Goal: Information Seeking & Learning: Learn about a topic

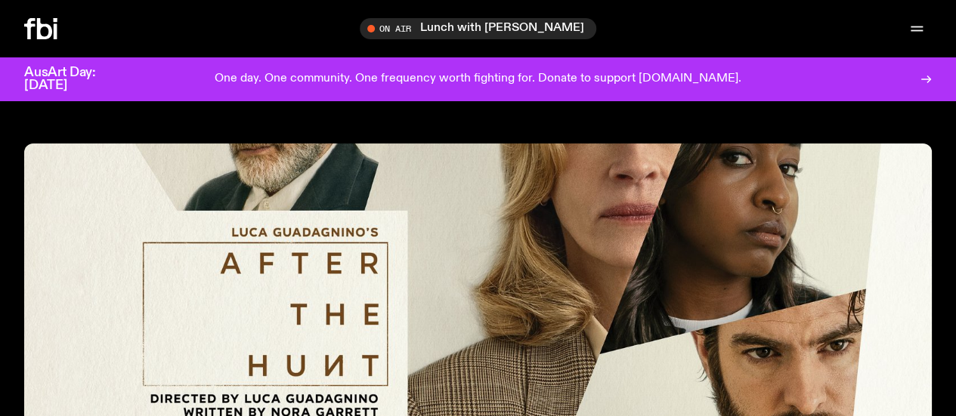
click at [432, 198] on img at bounding box center [477, 325] width 907 height 363
click at [49, 26] on icon at bounding box center [40, 28] width 33 height 21
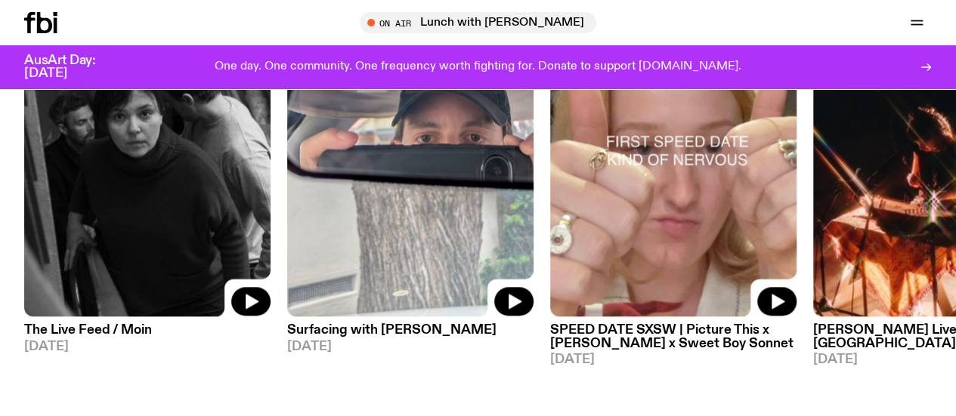
scroll to position [757, 0]
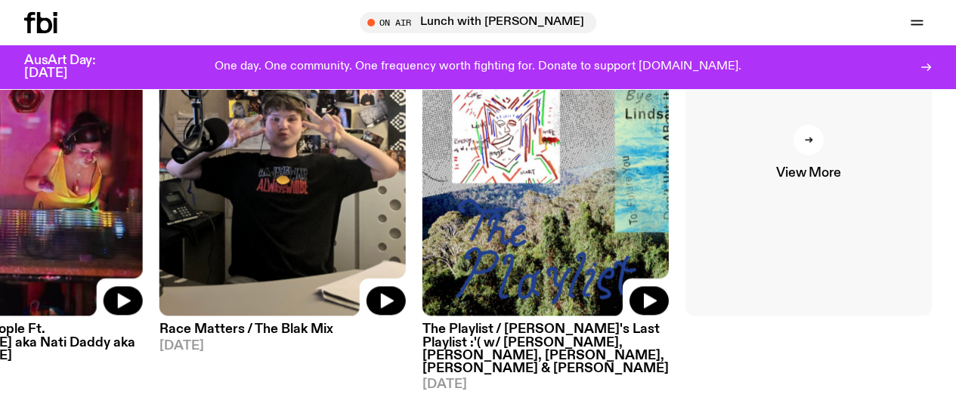
click at [812, 144] on icon at bounding box center [808, 139] width 9 height 9
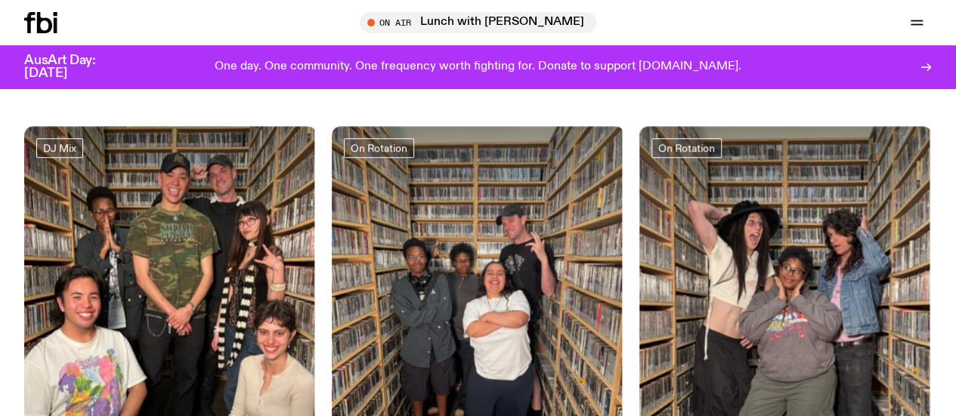
scroll to position [3810, 0]
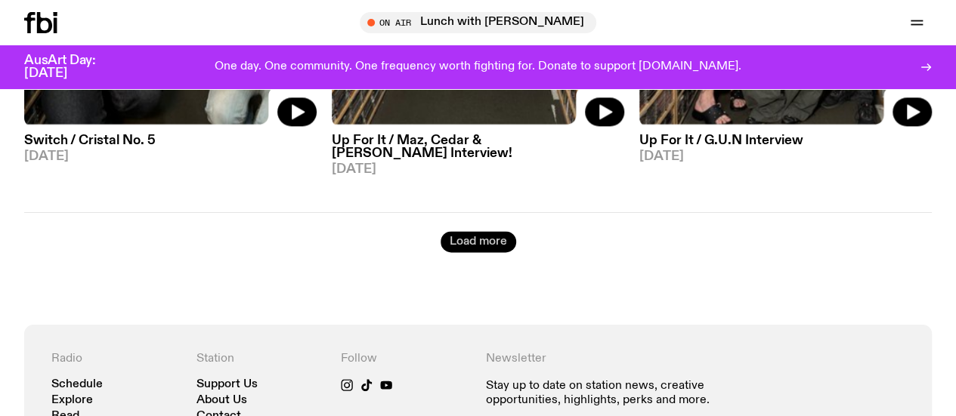
click at [474, 231] on button "Load more" at bounding box center [479, 241] width 76 height 21
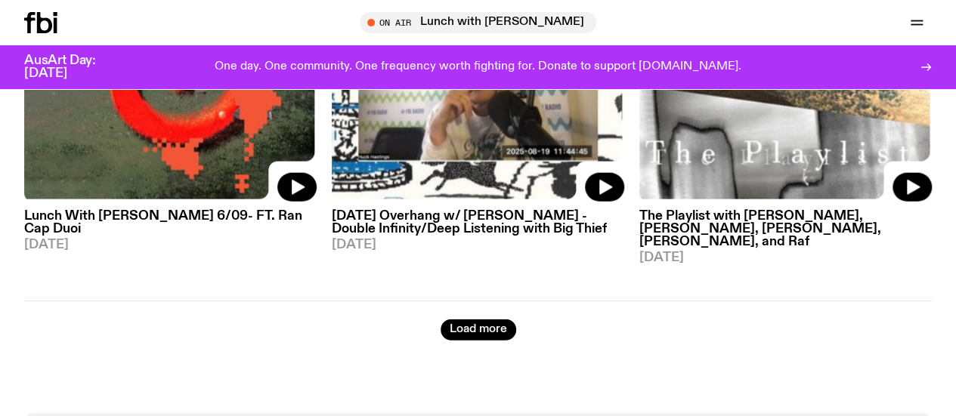
scroll to position [7638, 0]
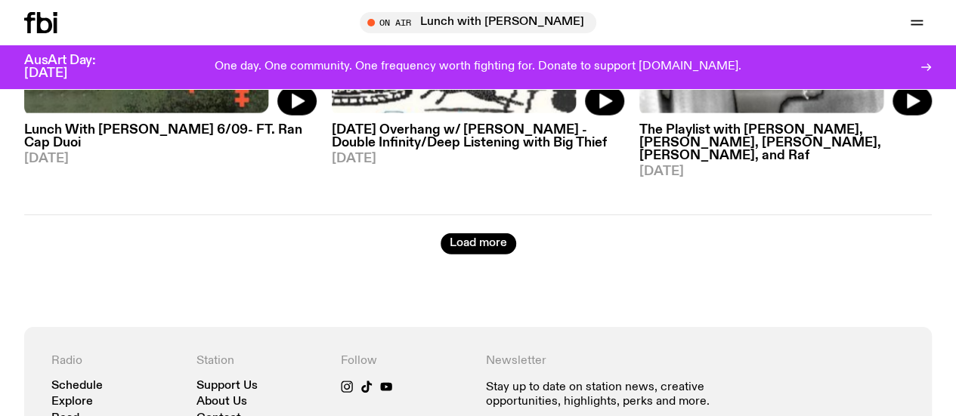
click at [0, 0] on icon "button" at bounding box center [0, 0] width 0 height 0
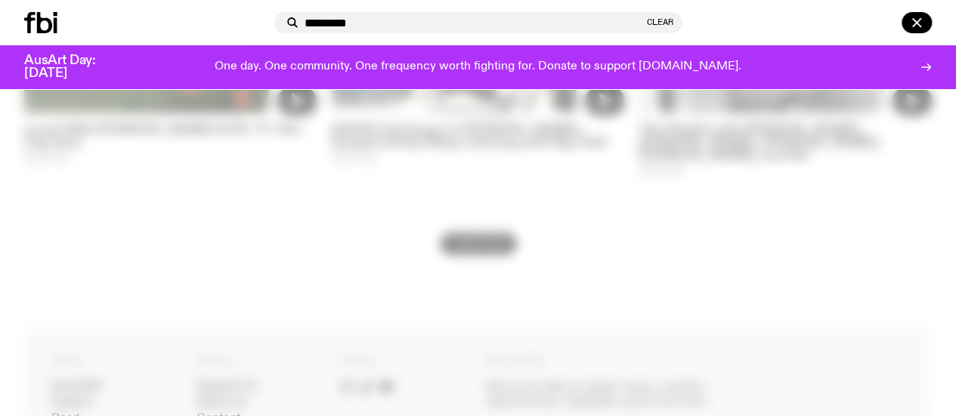
type input "*********"
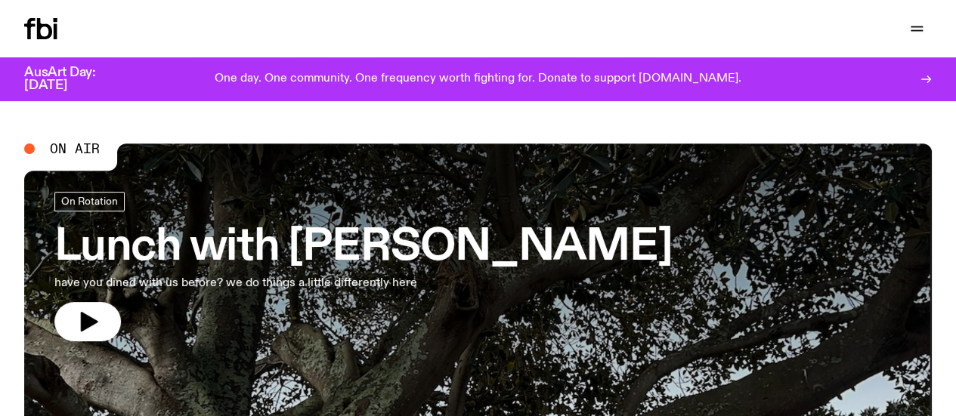
click at [0, 0] on icon "button" at bounding box center [0, 0] width 0 height 0
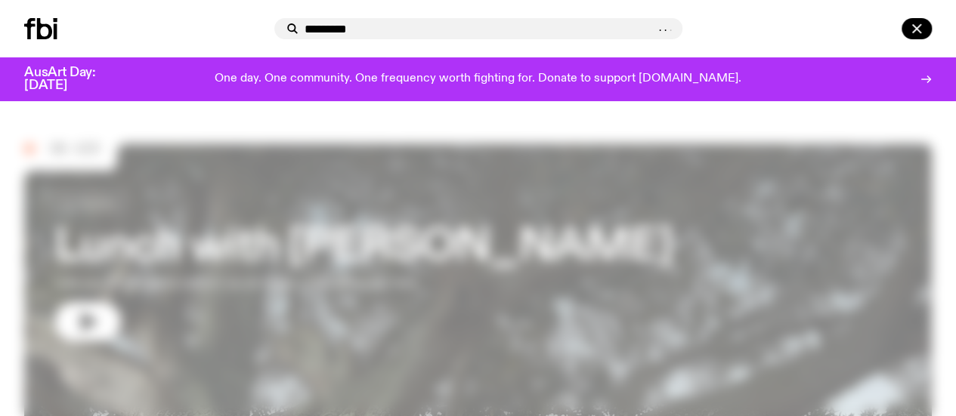
type input "*********"
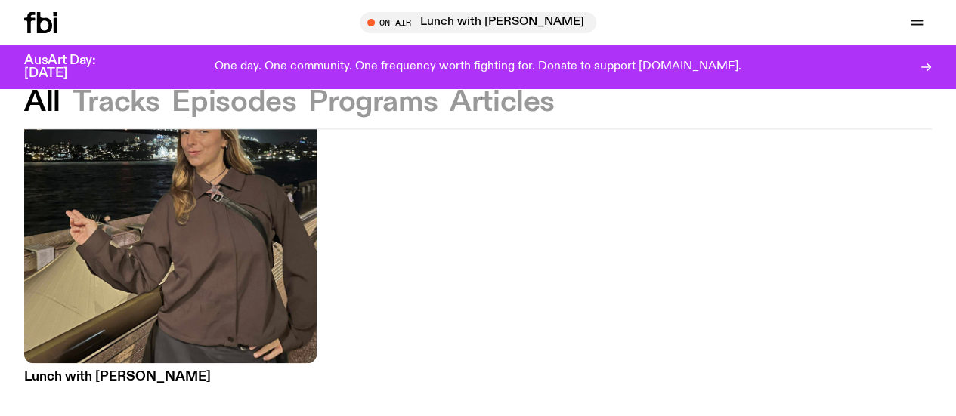
scroll to position [636, 0]
click at [45, 373] on h3 "Lunch with [PERSON_NAME]" at bounding box center [170, 376] width 292 height 13
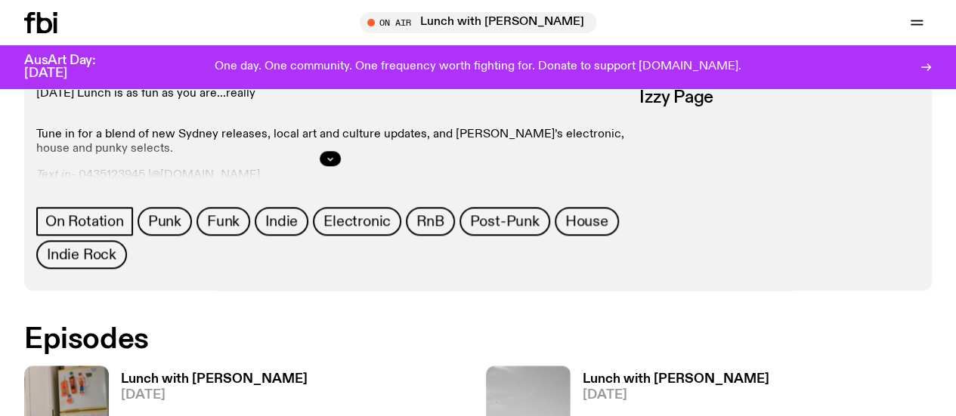
scroll to position [630, 0]
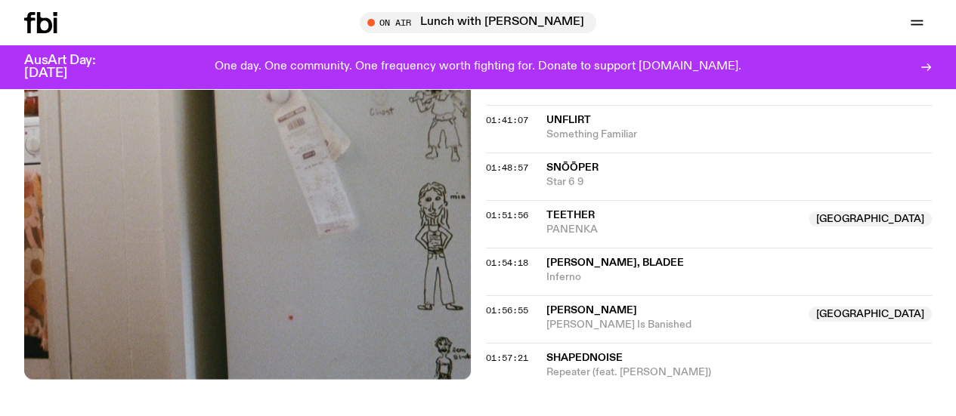
scroll to position [1591, 0]
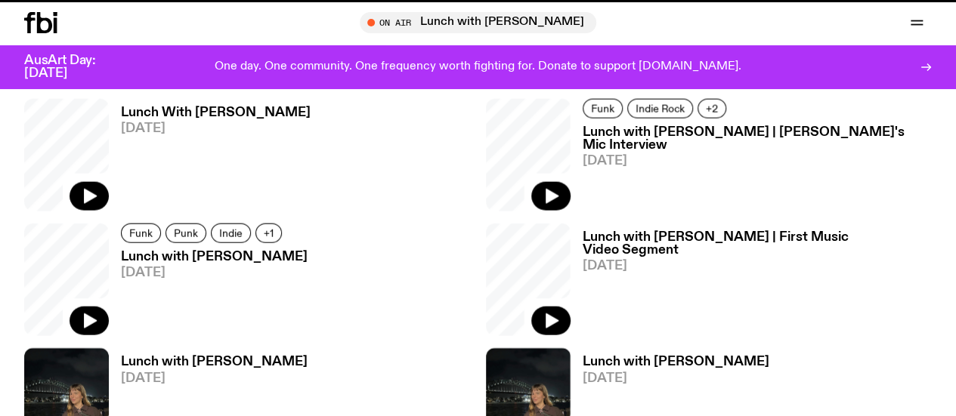
scroll to position [630, 0]
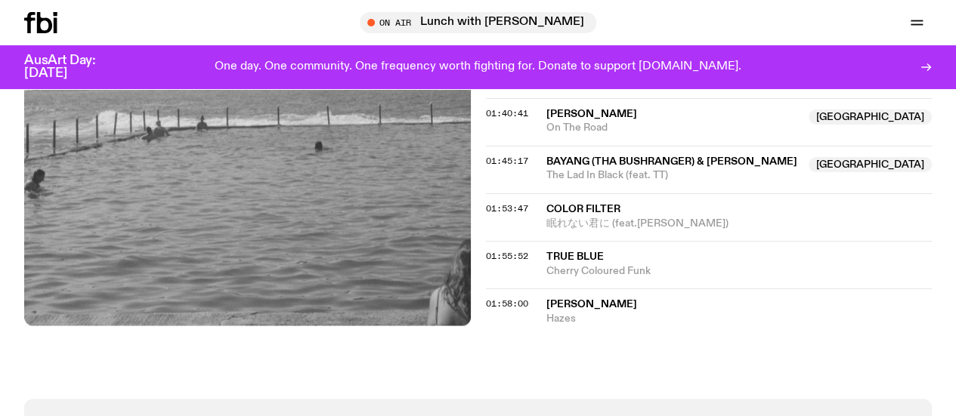
scroll to position [1665, 0]
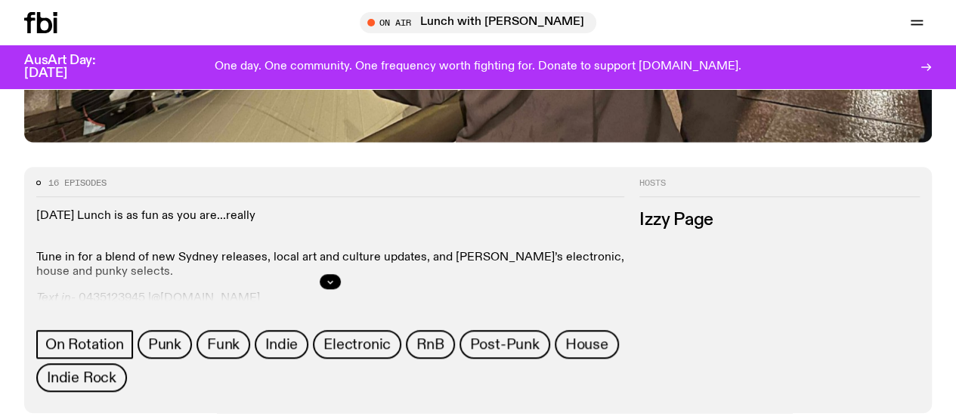
scroll to position [597, 0]
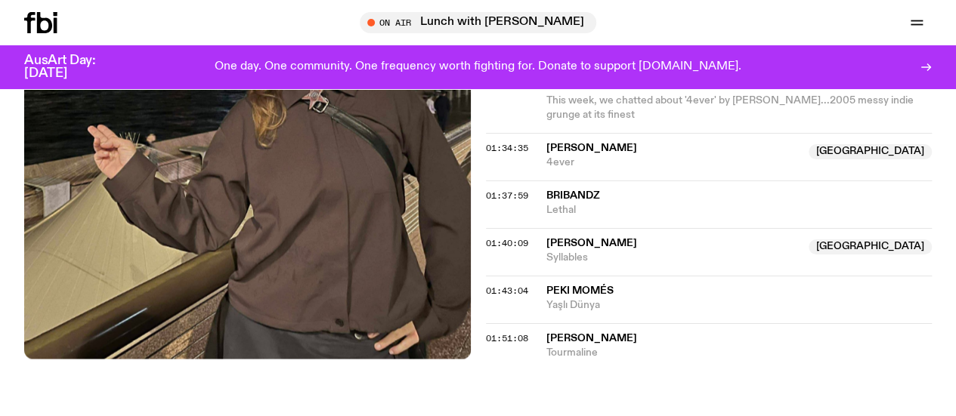
scroll to position [1535, 0]
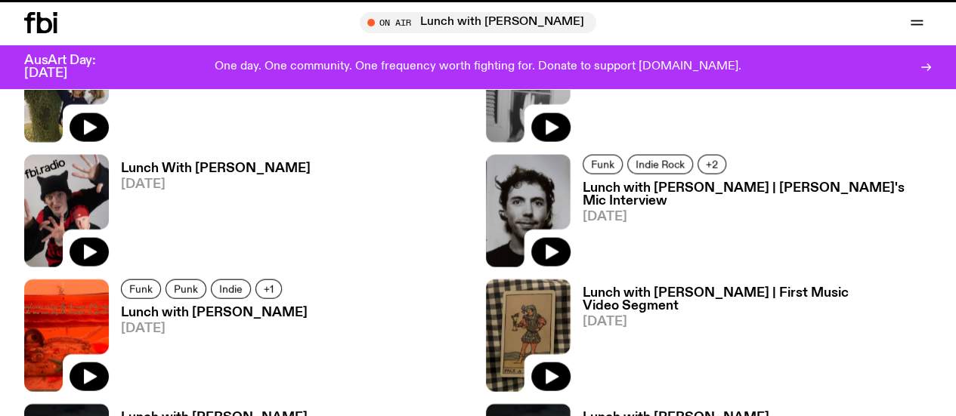
scroll to position [597, 0]
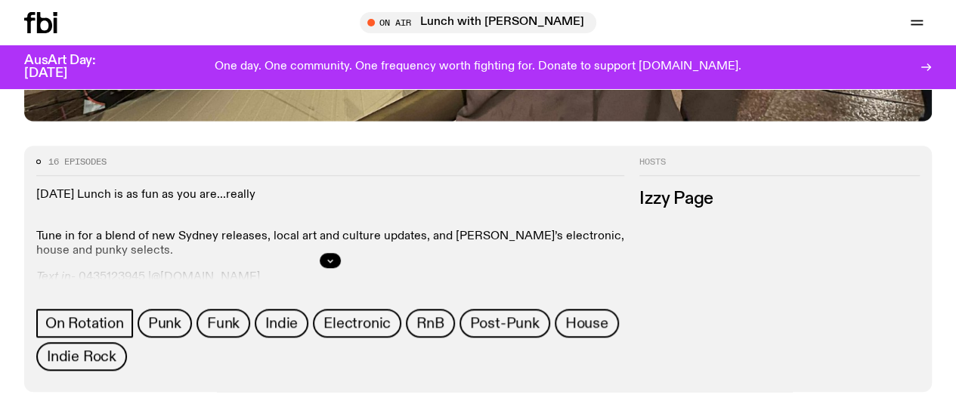
click at [0, 0] on link "Schedule" at bounding box center [0, 0] width 0 height 0
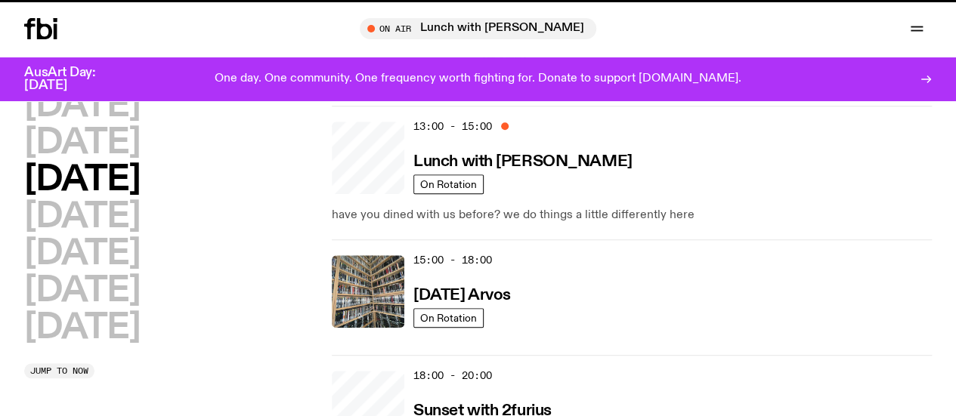
click at [0, 0] on link "Explore" at bounding box center [0, 0] width 0 height 0
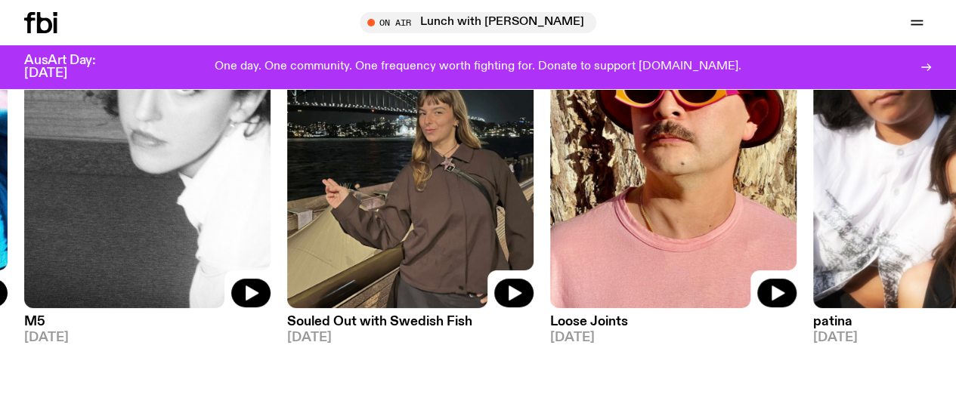
scroll to position [225, 0]
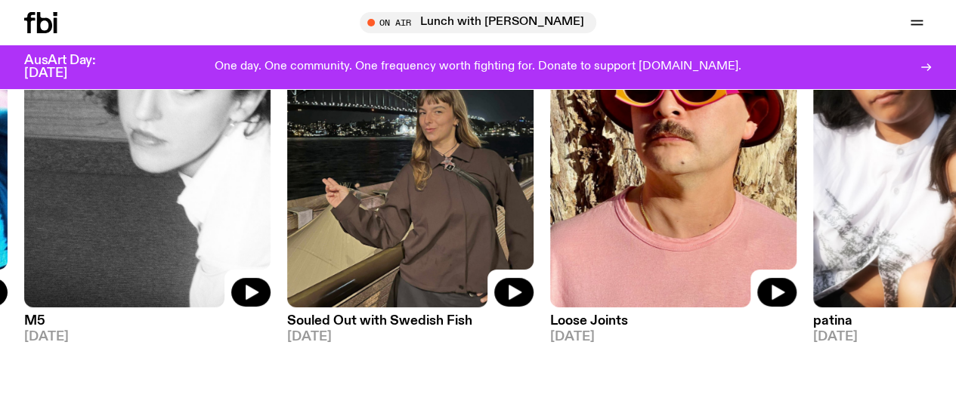
click at [363, 317] on h3 "Souled Out with Swedish Fish" at bounding box center [410, 321] width 246 height 13
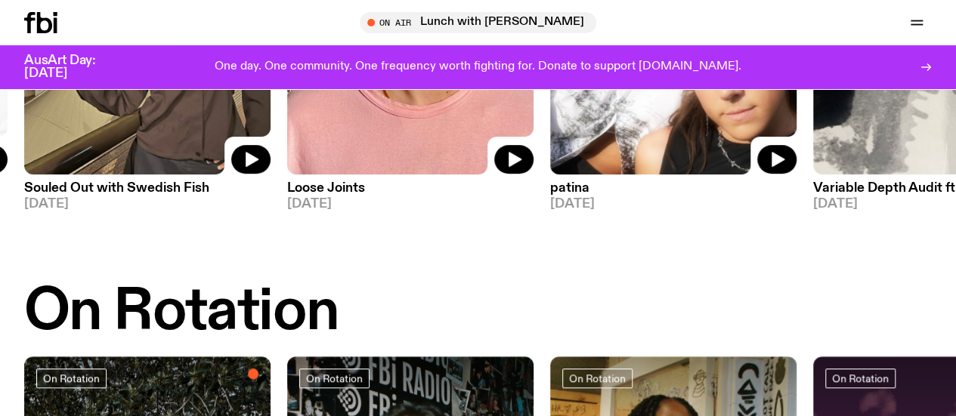
scroll to position [360, 0]
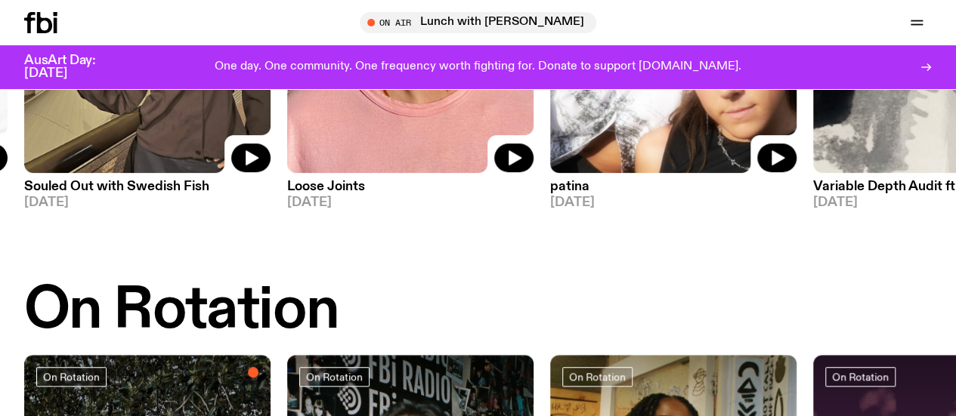
click at [134, 187] on h3 "Souled Out with Swedish Fish" at bounding box center [147, 187] width 246 height 13
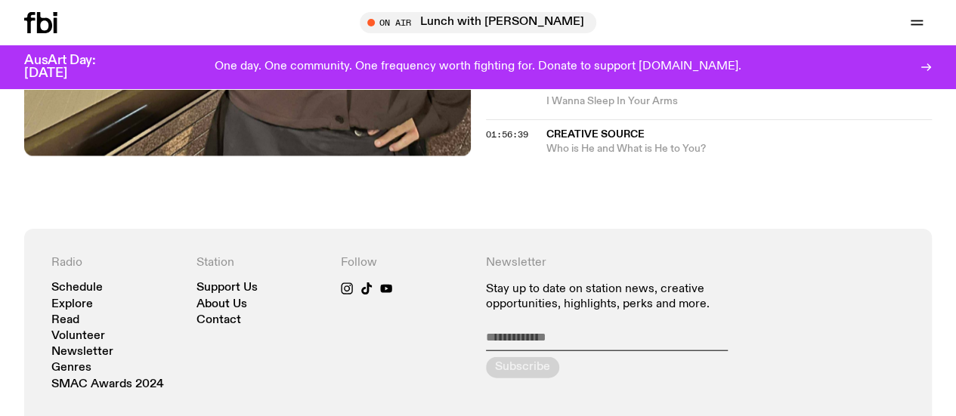
scroll to position [1622, 0]
click at [0, 0] on icon "button" at bounding box center [0, 0] width 0 height 0
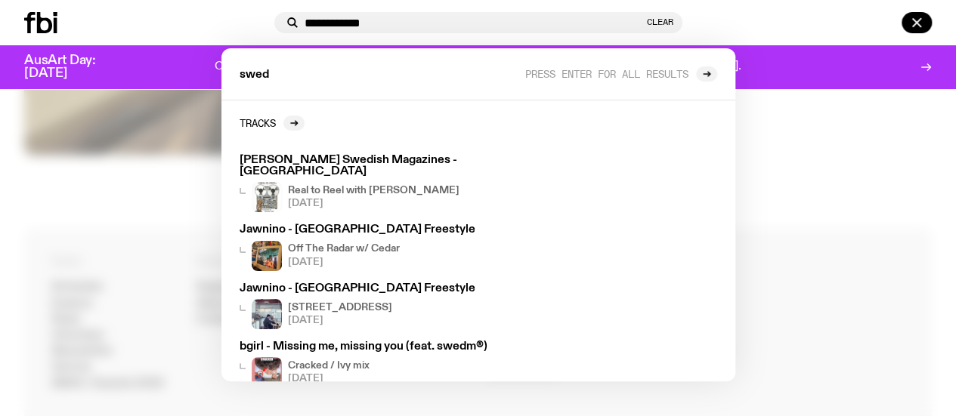
type input "**********"
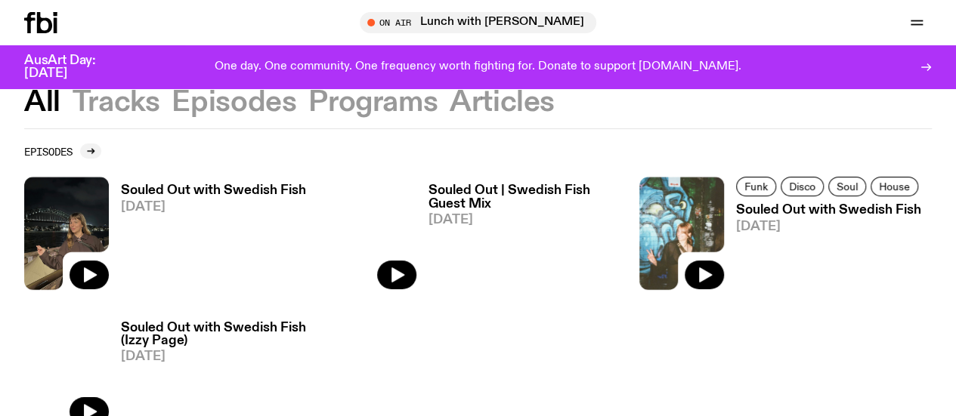
scroll to position [99, 0]
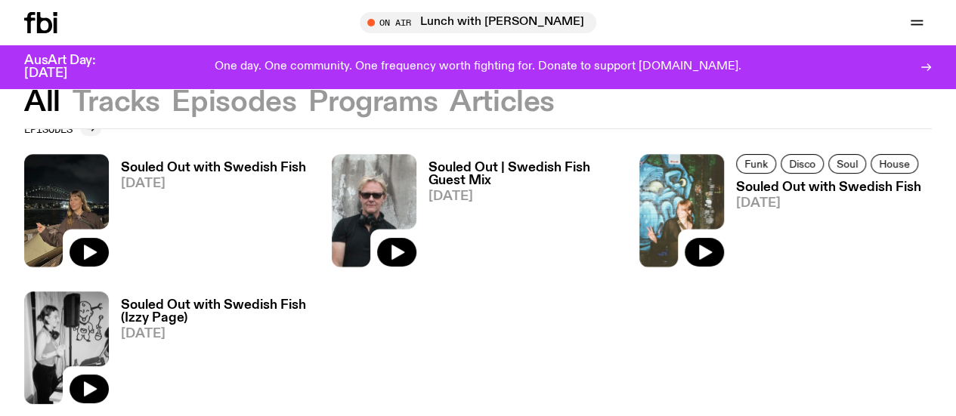
click at [497, 171] on h3 "Souled Out | Swedish Fish Guest Mix" at bounding box center [526, 175] width 196 height 26
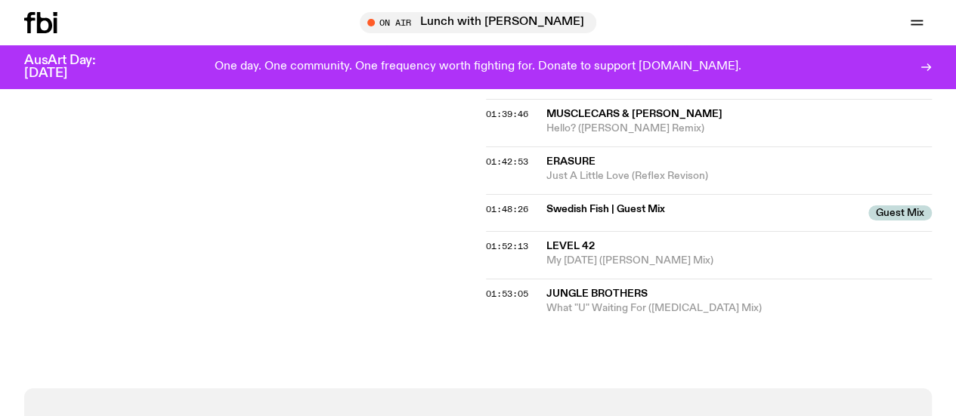
scroll to position [1658, 0]
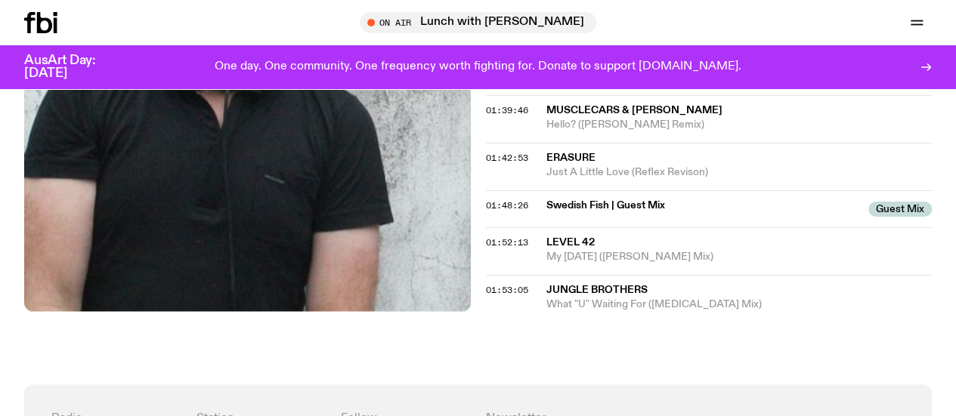
click at [38, 32] on icon at bounding box center [44, 22] width 15 height 21
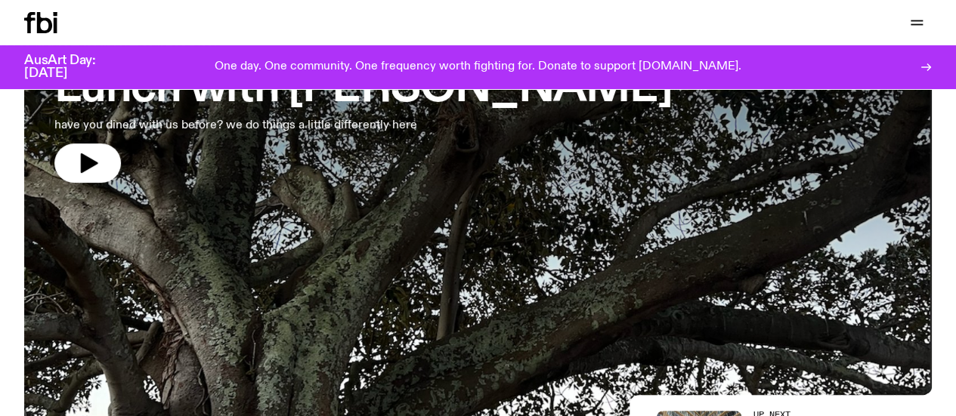
scroll to position [100, 0]
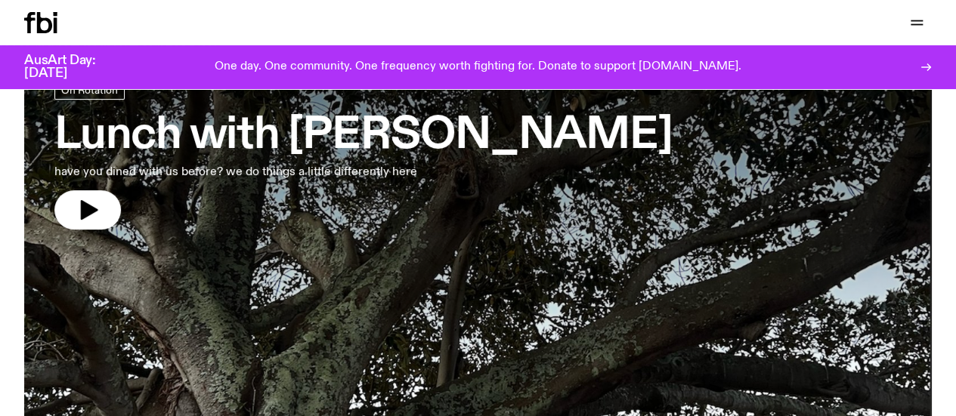
click at [210, 139] on h3 "Lunch with [PERSON_NAME]" at bounding box center [362, 136] width 617 height 42
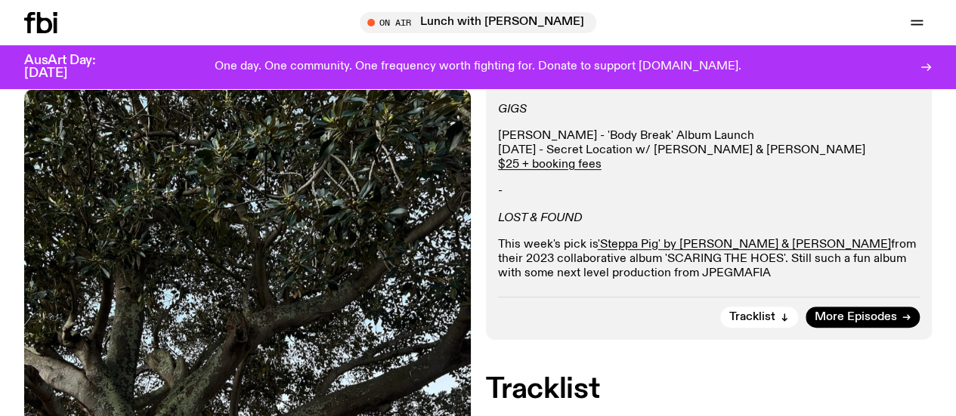
scroll to position [251, 0]
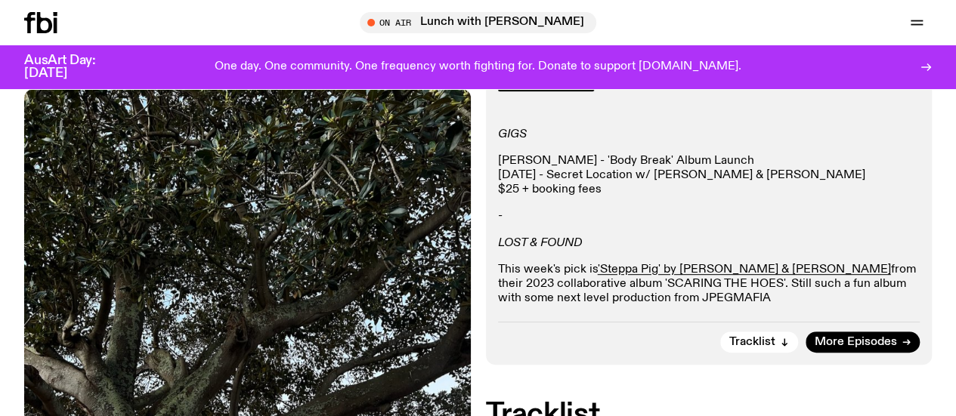
click at [563, 196] on link "$25 + booking fees" at bounding box center [550, 190] width 104 height 12
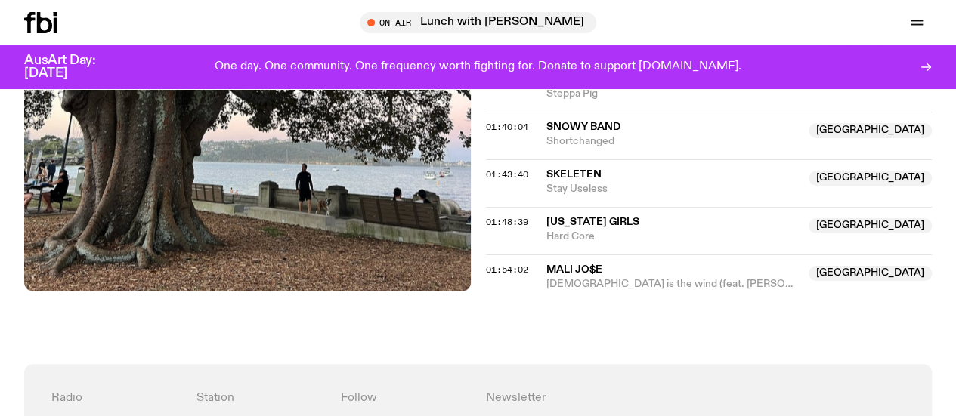
scroll to position [1671, 0]
